Goal: Task Accomplishment & Management: Manage account settings

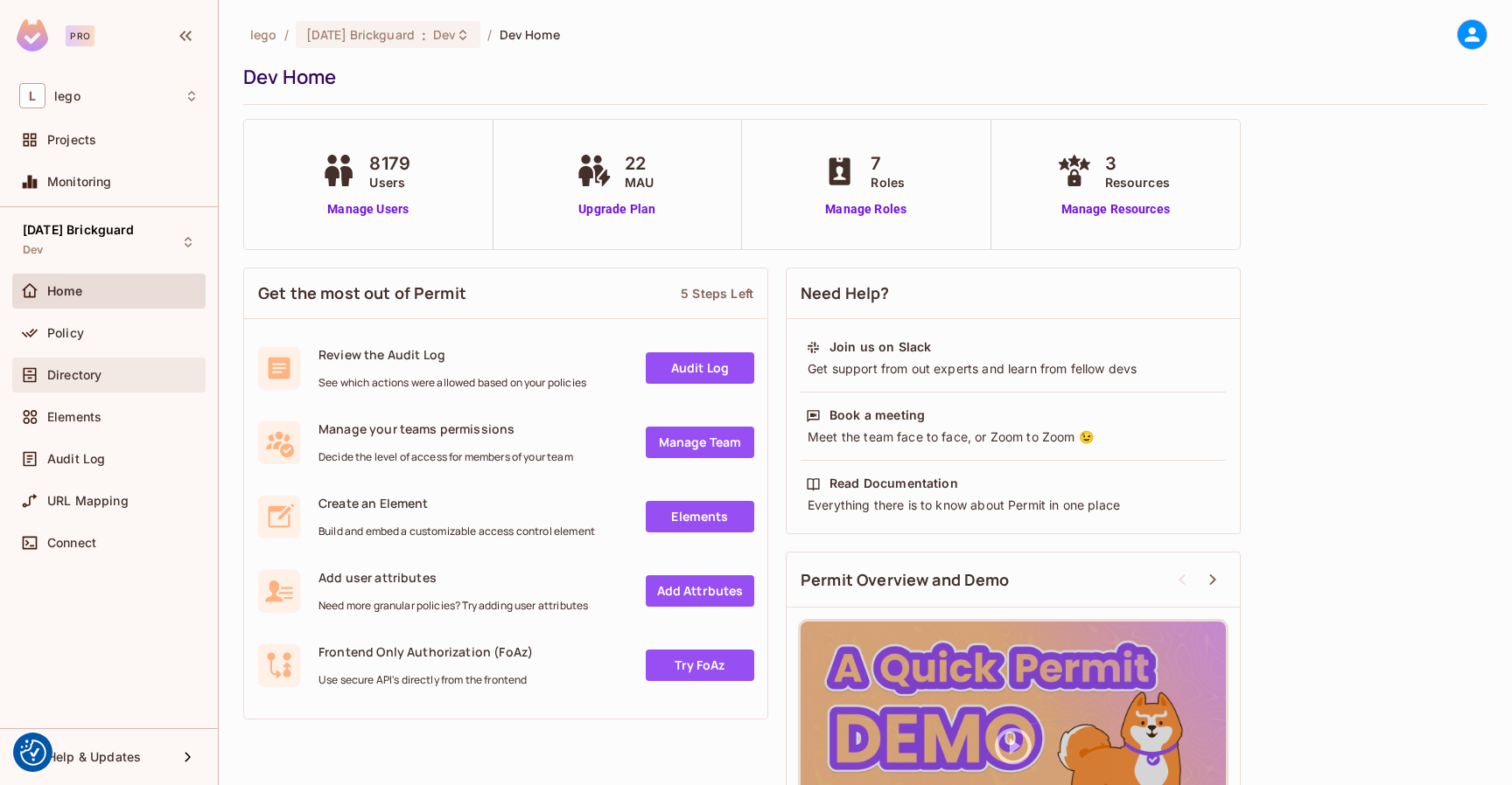
click at [100, 369] on span "Directory" at bounding box center [74, 375] width 55 height 14
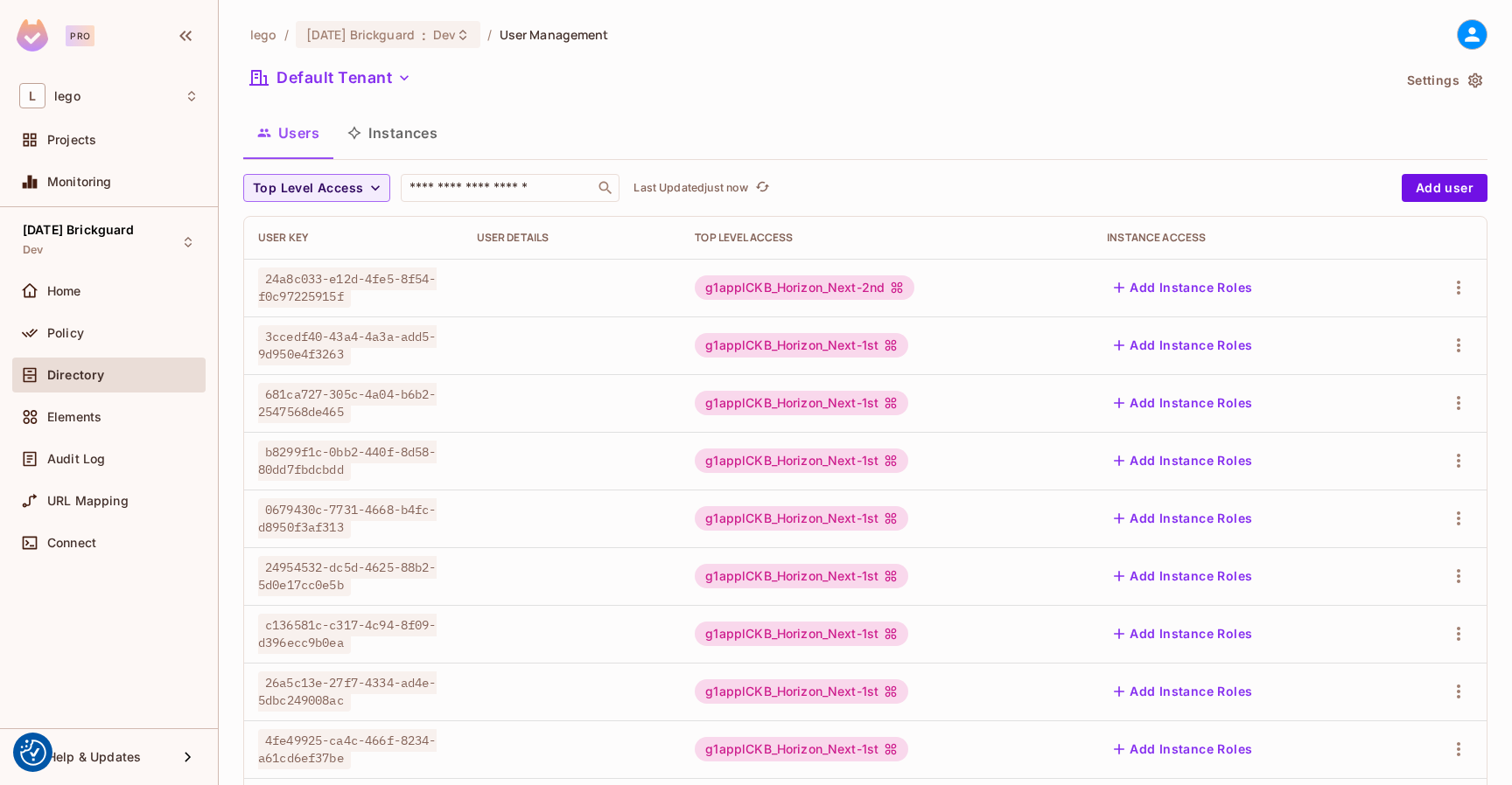
click at [403, 146] on button "Instances" at bounding box center [392, 133] width 118 height 44
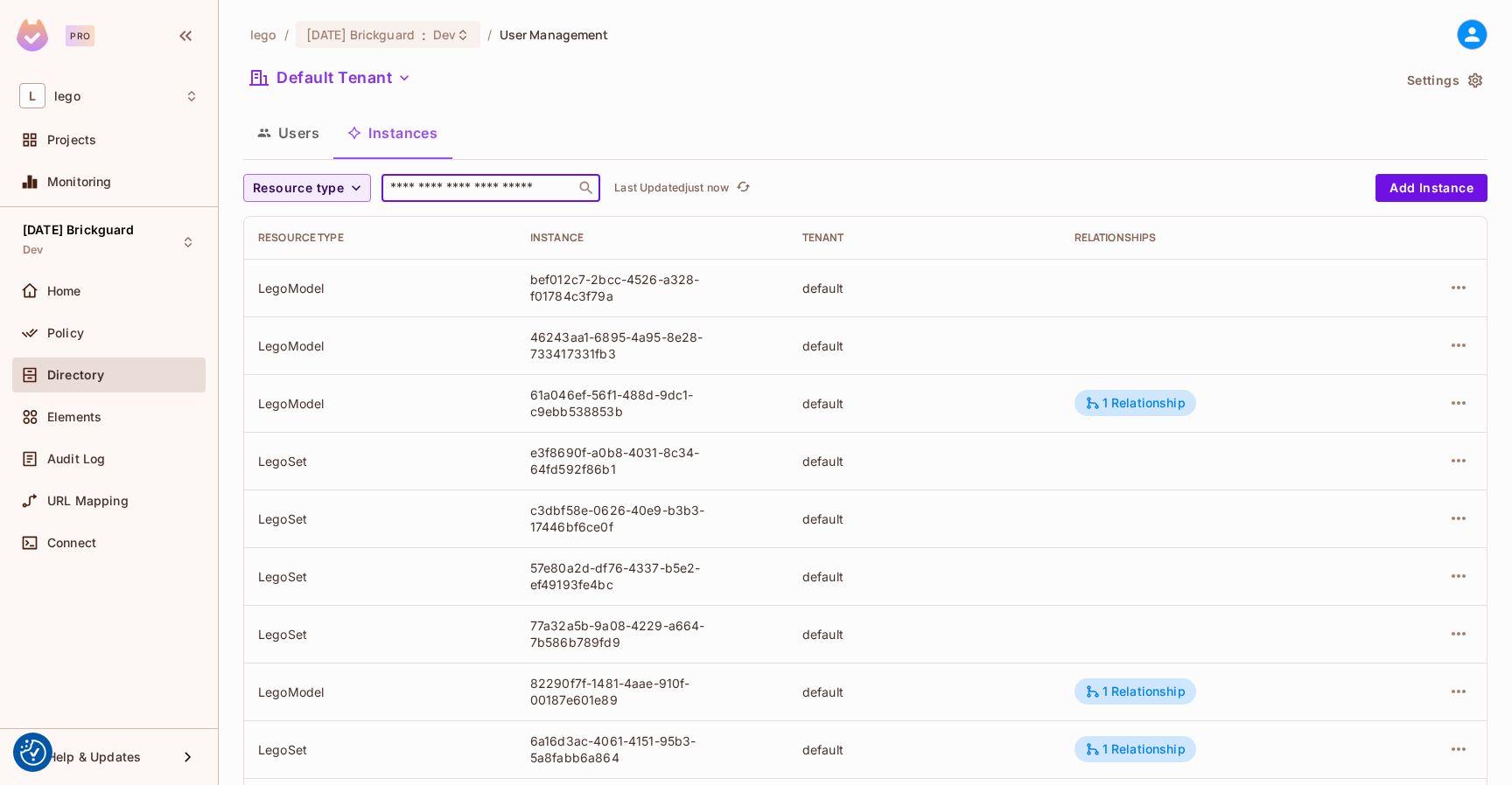
click at [442, 194] on input "text" at bounding box center [478, 188] width 183 height 18
paste input "**********"
type input "**********"
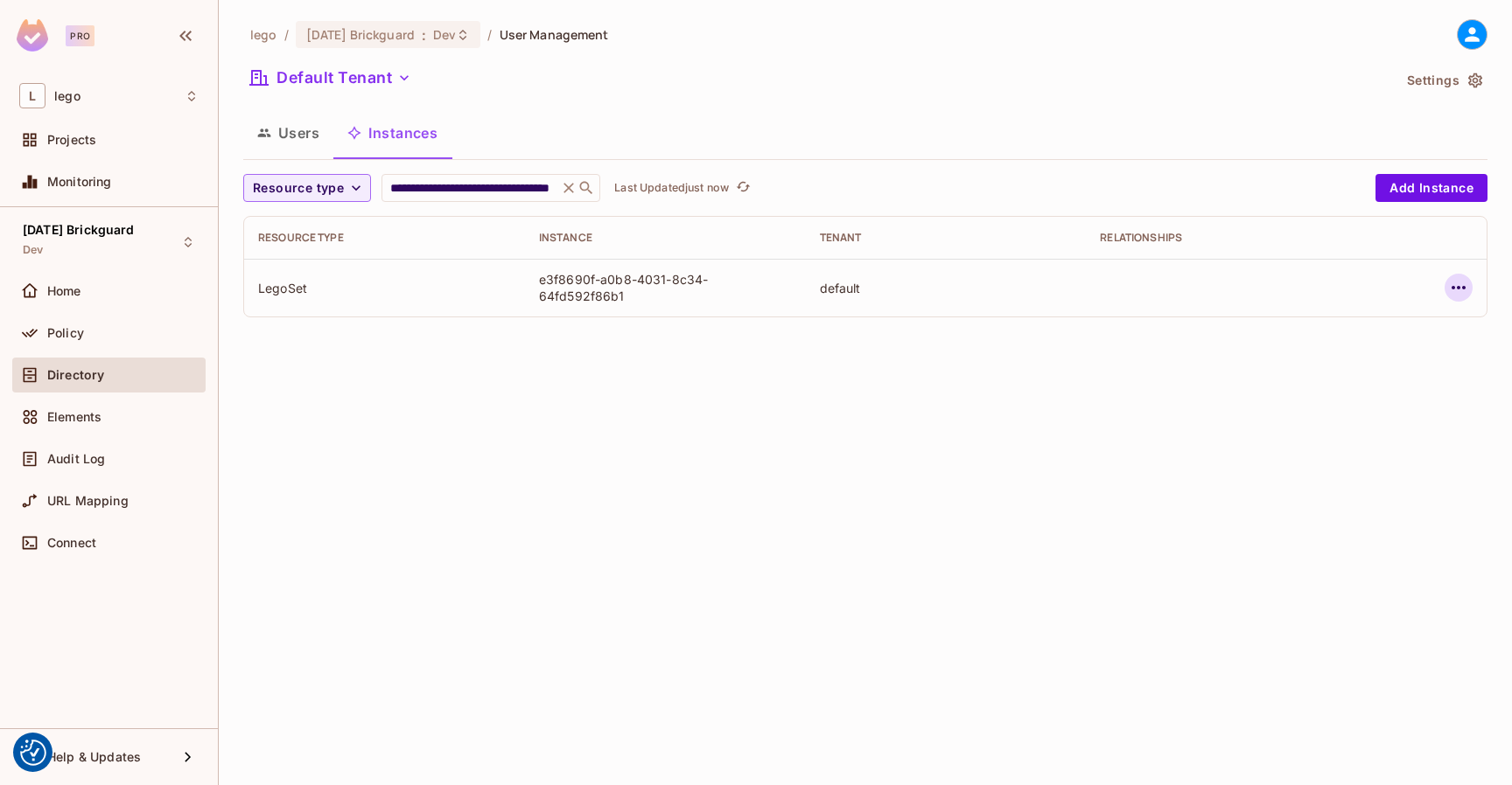
click at [1462, 289] on icon "button" at bounding box center [1458, 288] width 21 height 21
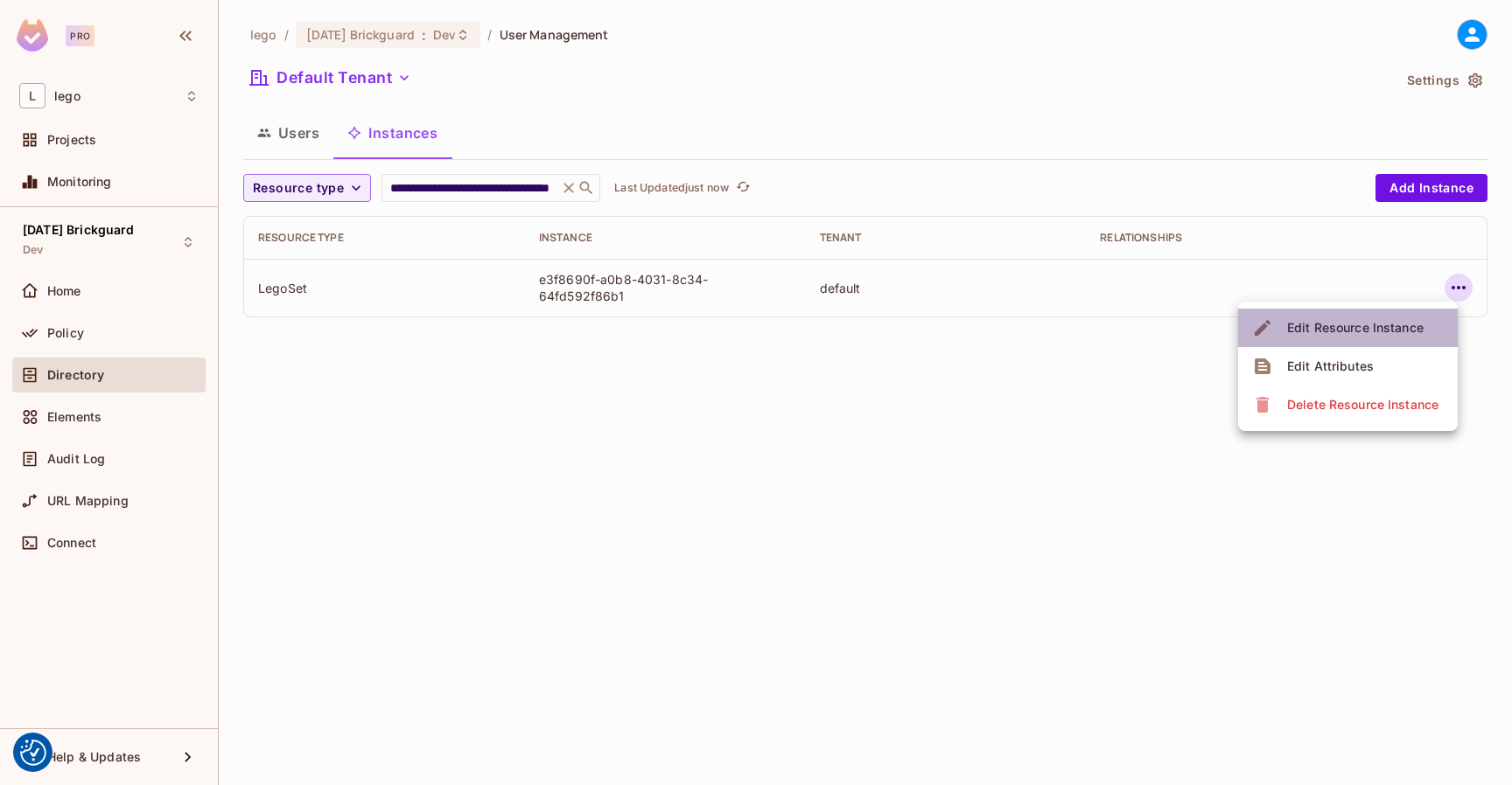
click at [1365, 324] on div "Edit Resource Instance" at bounding box center [1355, 328] width 137 height 18
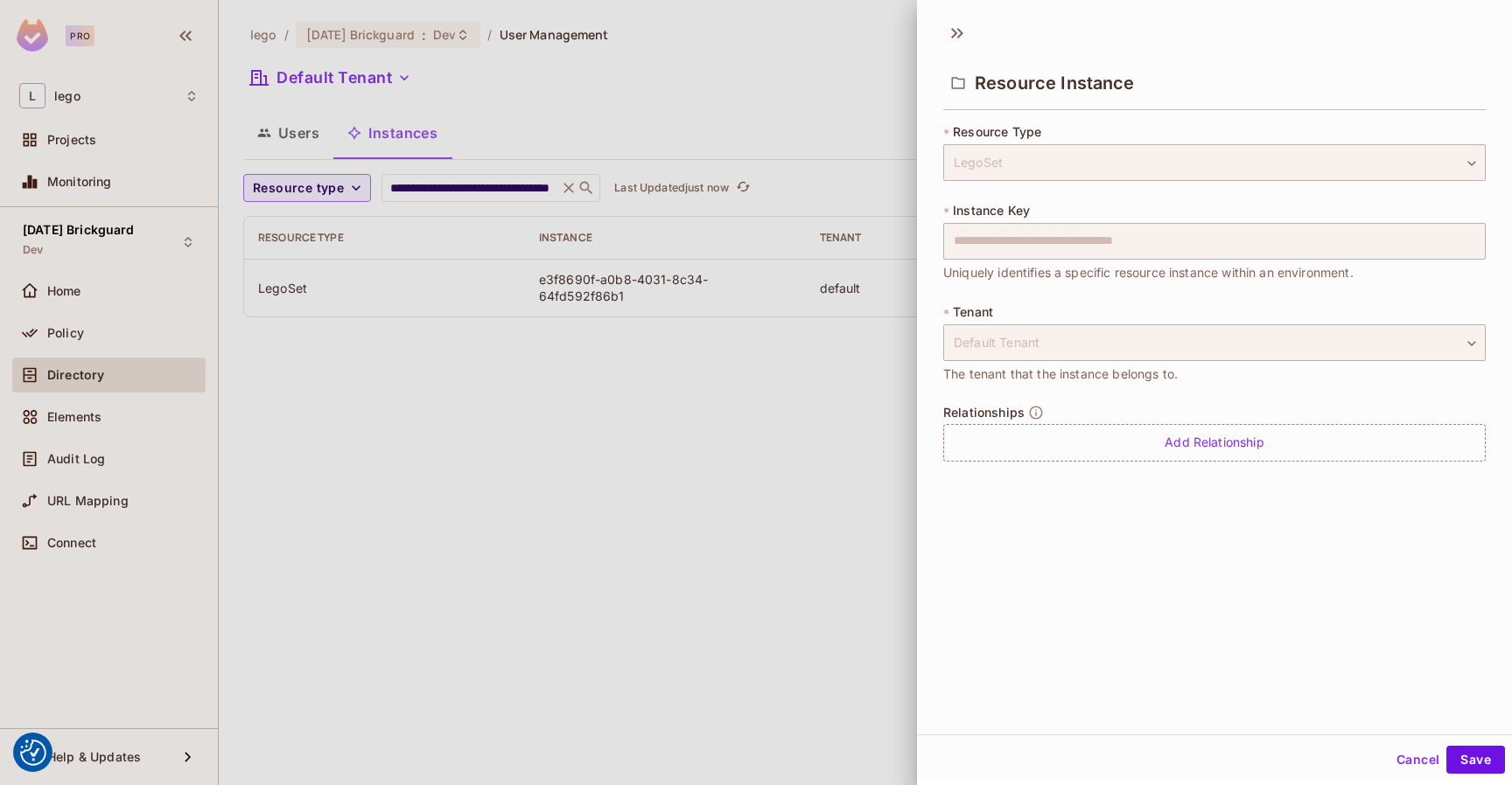
click at [1423, 752] on button "Cancel" at bounding box center [1417, 760] width 57 height 28
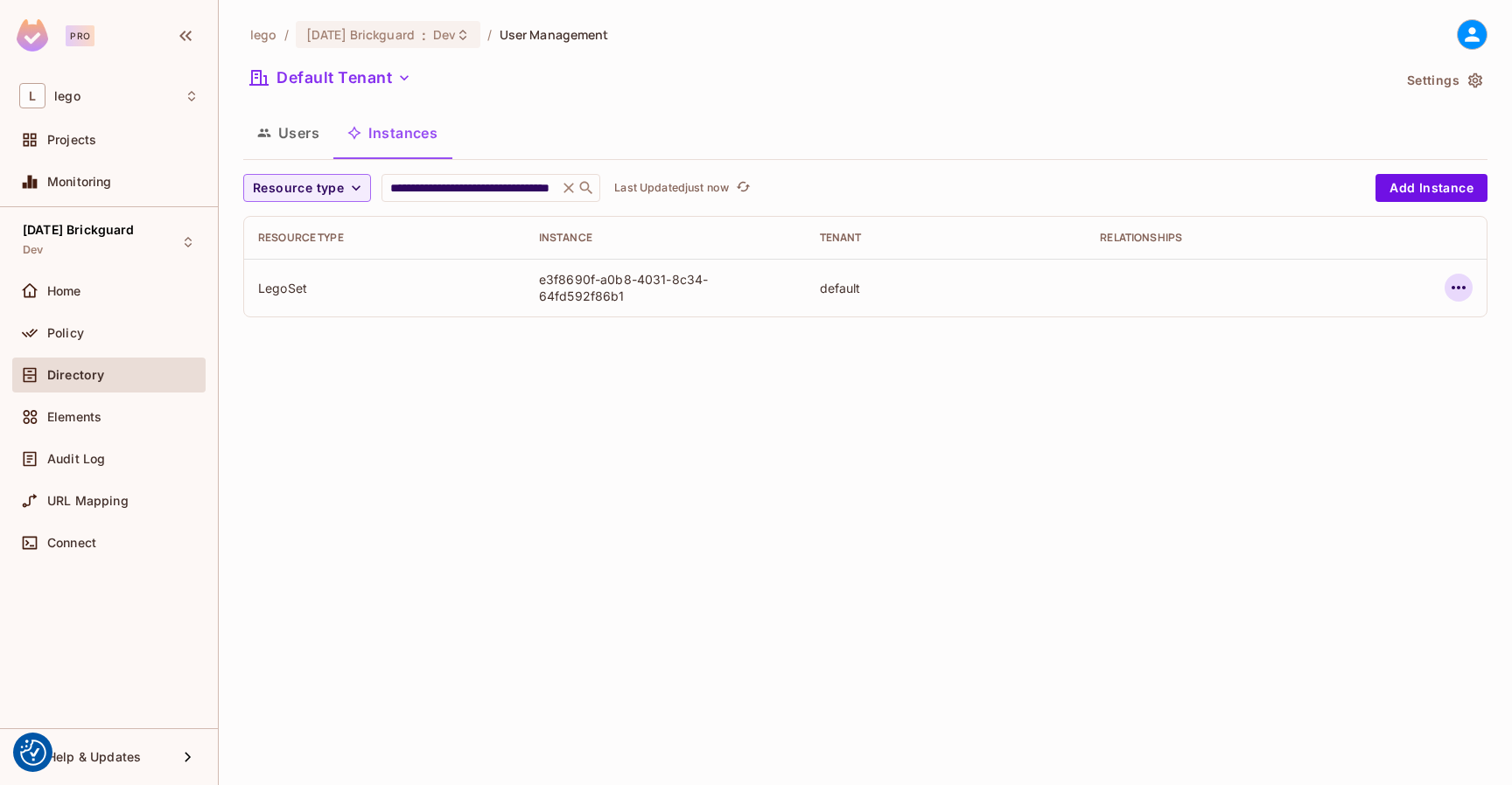
click at [1463, 290] on icon "button" at bounding box center [1458, 288] width 21 height 21
click at [1355, 355] on span "Edit Attributes" at bounding box center [1331, 366] width 98 height 28
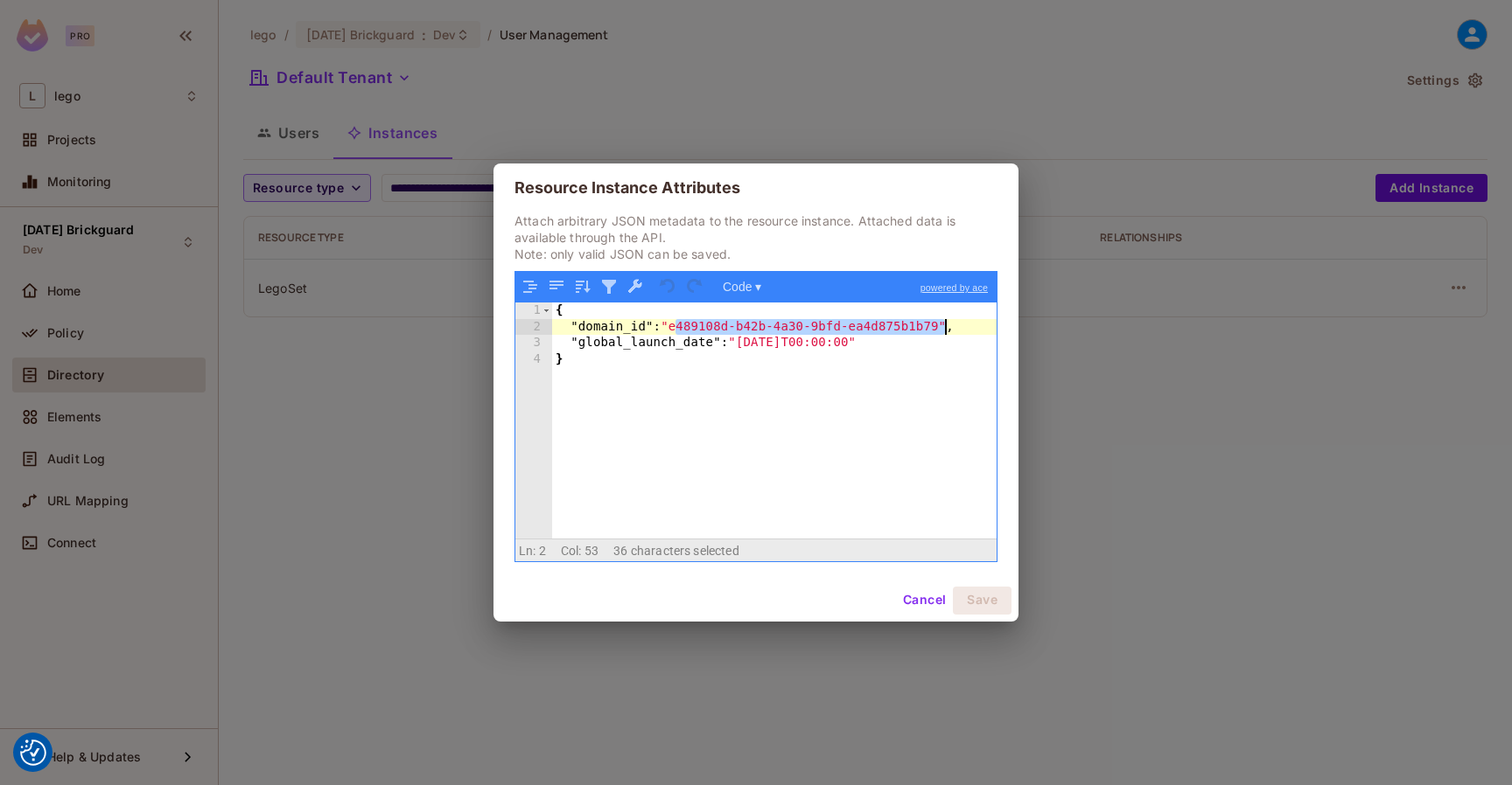
drag, startPoint x: 675, startPoint y: 330, endPoint x: 944, endPoint y: 330, distance: 269.0
click at [944, 330] on div "{ "domain_id" : "e489108d-b42b-4a30-9bfd-ea4d875b1b79" , "global_launch_date" :…" at bounding box center [775, 436] width 445 height 267
click at [908, 595] on button "Cancel" at bounding box center [924, 601] width 57 height 28
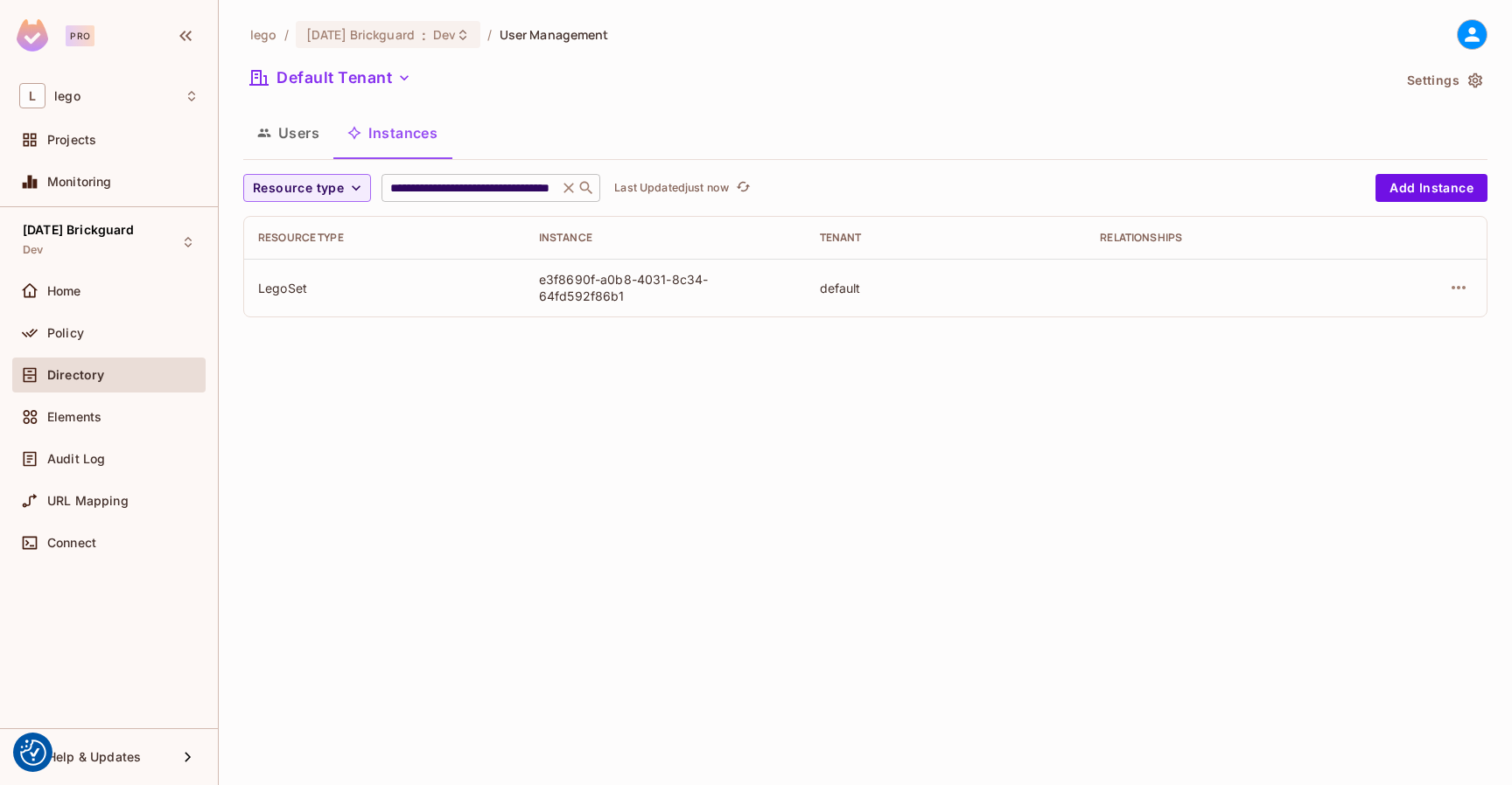
click at [561, 184] on icon at bounding box center [569, 188] width 18 height 18
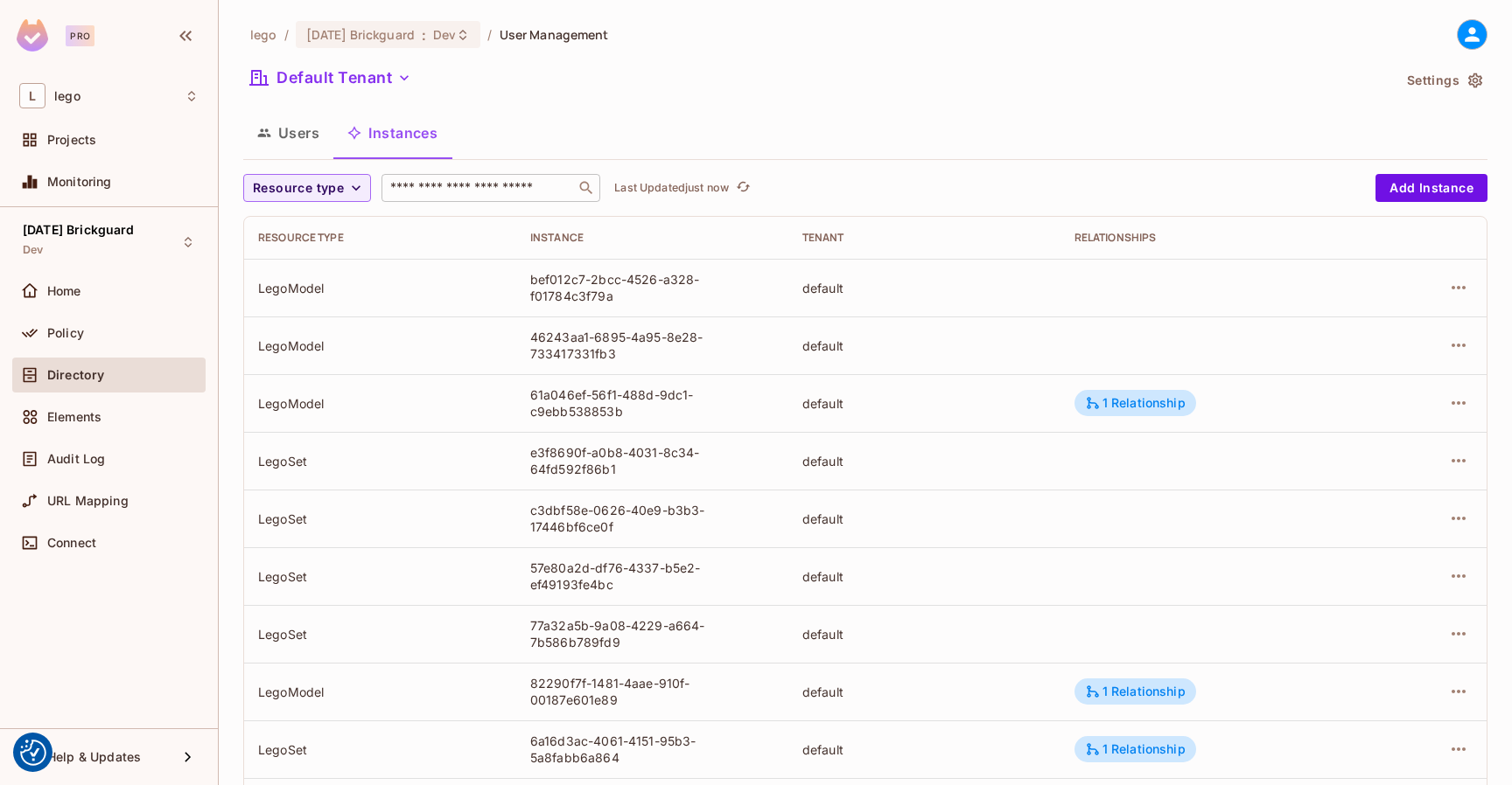
click at [504, 188] on input "text" at bounding box center [478, 188] width 183 height 18
paste input "**********"
type input "**********"
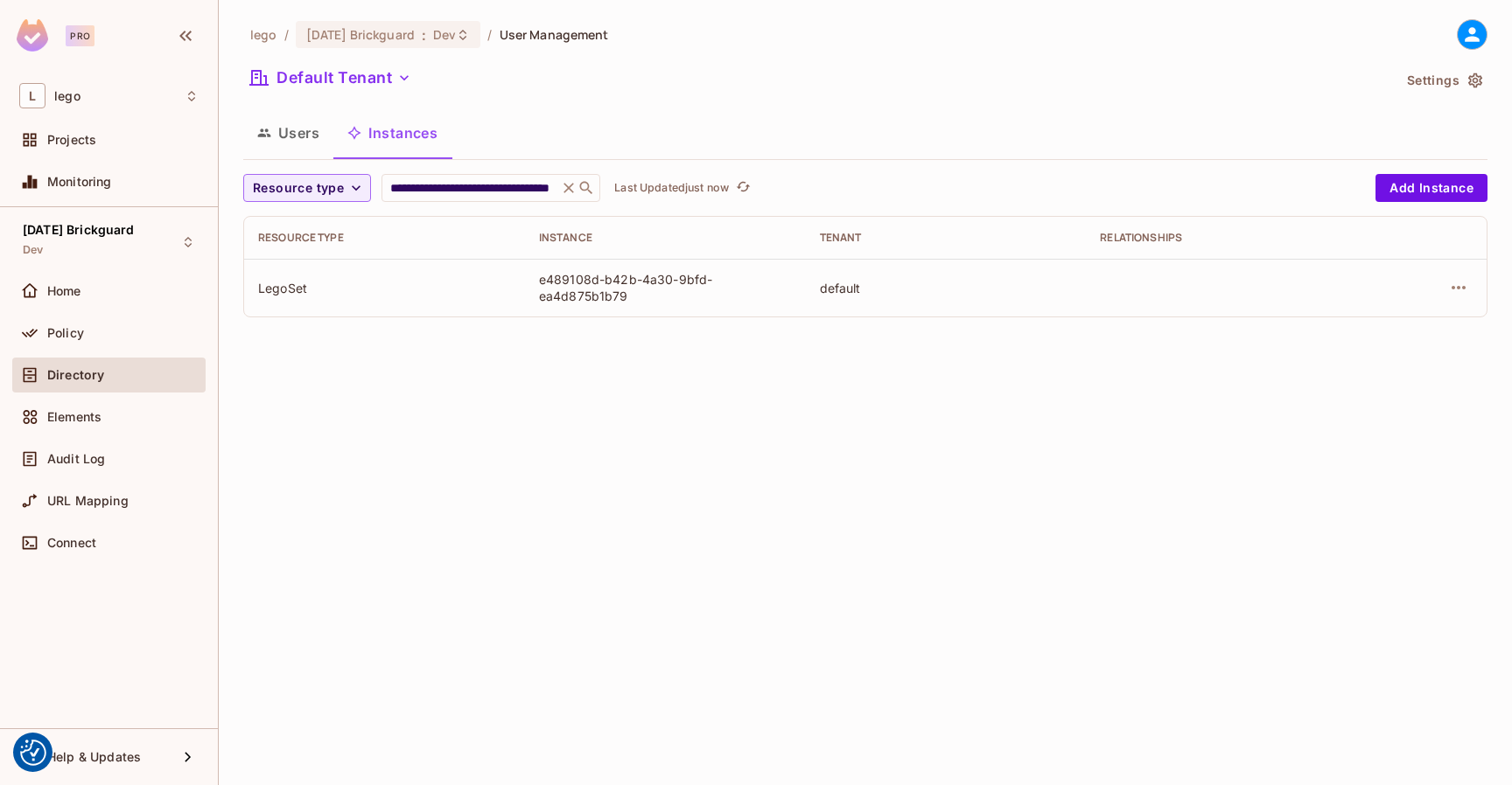
click at [664, 281] on div "e489108d-b42b-4a30-9bfd-ea4d875b1b79" at bounding box center [665, 288] width 253 height 33
click at [1444, 290] on div at bounding box center [1426, 288] width 92 height 28
click at [1463, 287] on icon "button" at bounding box center [1458, 288] width 14 height 4
click at [1337, 360] on div "Edit Attributes" at bounding box center [1330, 367] width 87 height 18
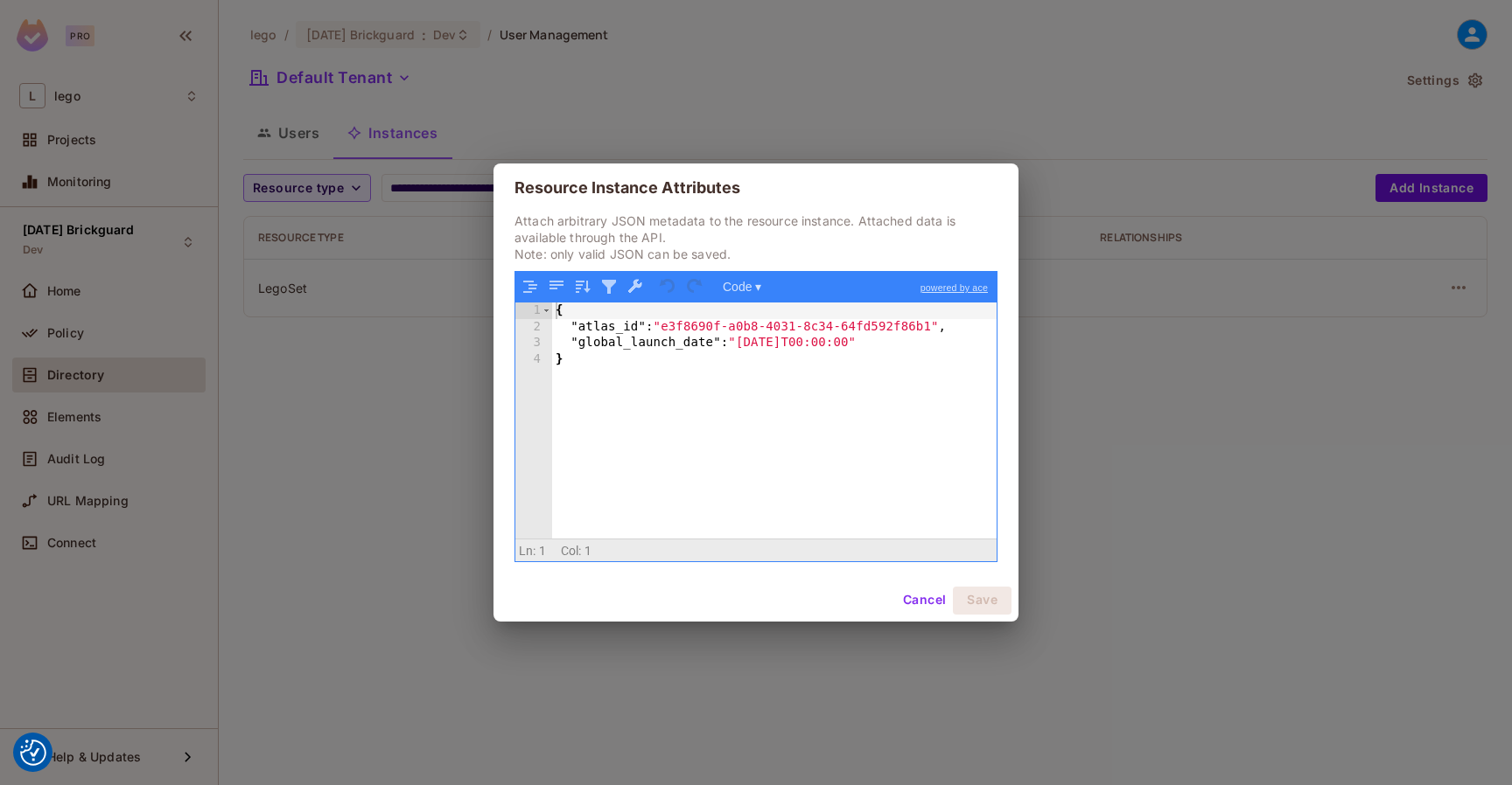
click at [1127, 514] on div "Resource Instance Attributes Attach arbitrary JSON metadata to the resource ins…" at bounding box center [756, 392] width 1512 height 785
